Goal: Find specific page/section: Find specific page/section

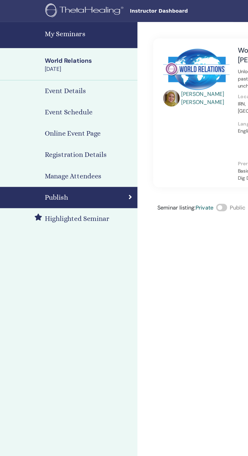
click at [116, 6] on span "Instructor Dashboard" at bounding box center [134, 8] width 76 height 5
click at [111, 9] on span "Instructor Dashboard" at bounding box center [134, 8] width 76 height 5
click at [123, 6] on span "Instructor Dashboard" at bounding box center [134, 8] width 76 height 5
click at [51, 23] on h4 "My Seminars" at bounding box center [65, 25] width 65 height 8
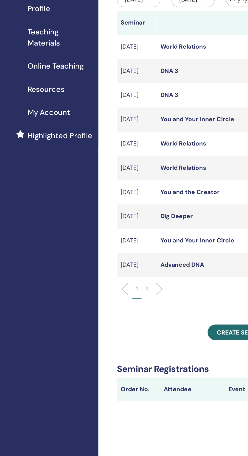
click at [49, 91] on span "Teaching Materials" at bounding box center [55, 90] width 44 height 15
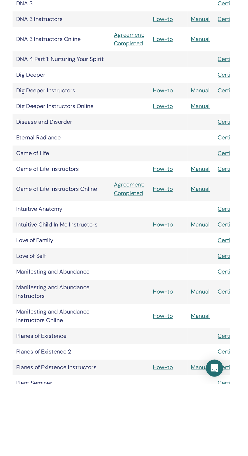
scroll to position [4, 0]
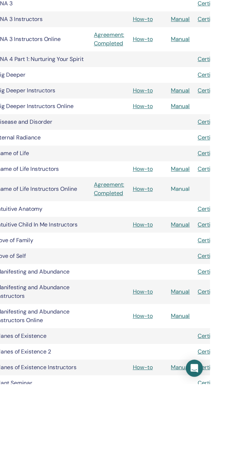
click at [225, 317] on link "Manual" at bounding box center [226, 317] width 13 height 5
